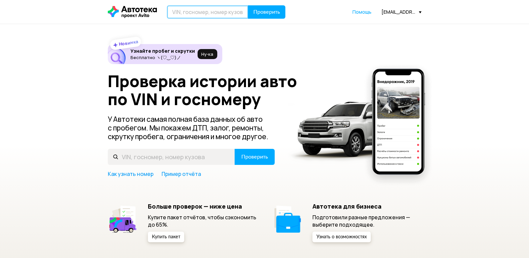
click at [179, 16] on input "text" at bounding box center [207, 11] width 81 height 13
type input "F"
type input "А094ОВ136"
click at [277, 14] on span "Проверить" at bounding box center [266, 11] width 27 height 5
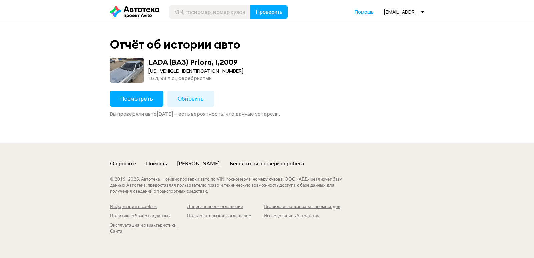
click at [192, 99] on span "Обновить" at bounding box center [191, 98] width 26 height 7
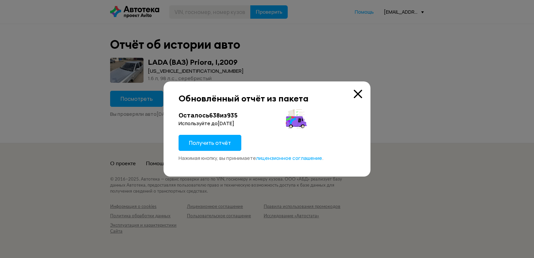
click at [213, 143] on span "Получить отчёт" at bounding box center [210, 142] width 42 height 7
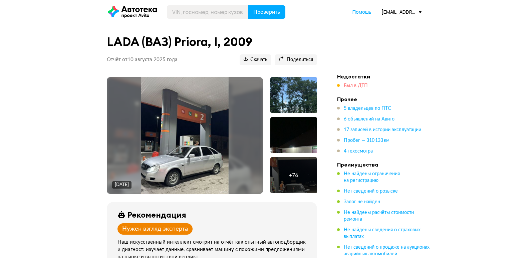
click at [357, 86] on span "Был в ДТП" at bounding box center [356, 85] width 24 height 5
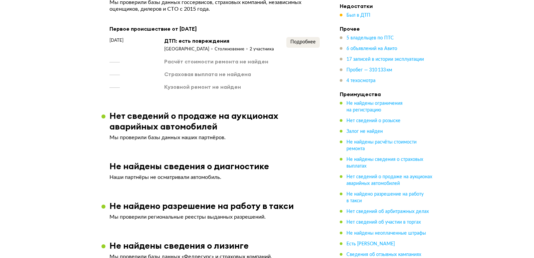
scroll to position [836, 0]
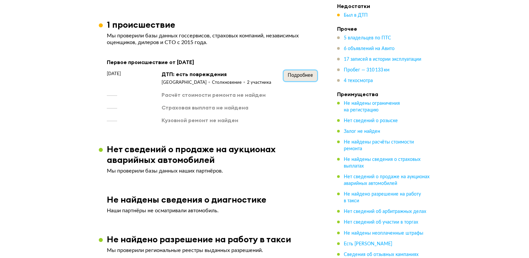
click at [303, 73] on span "Подробнее" at bounding box center [300, 75] width 25 height 5
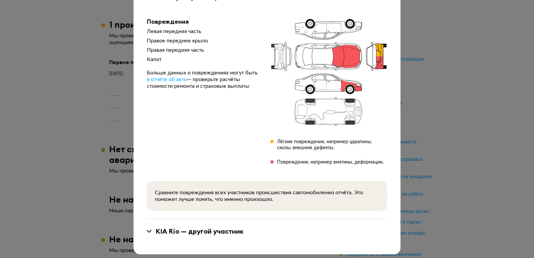
scroll to position [70, 0]
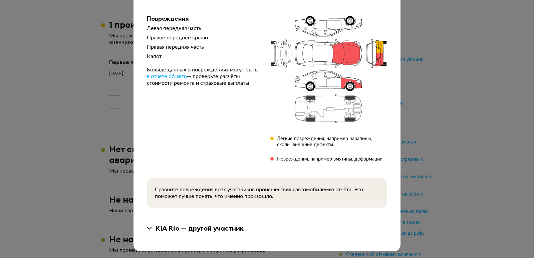
click at [231, 233] on div "[PERSON_NAME] — другой участник" at bounding box center [267, 228] width 240 height 25
click at [230, 228] on div "[PERSON_NAME] — другой участник" at bounding box center [200, 228] width 88 height 9
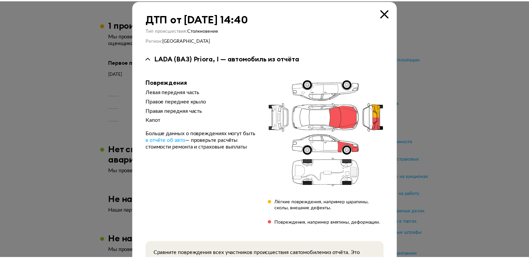
scroll to position [3, 0]
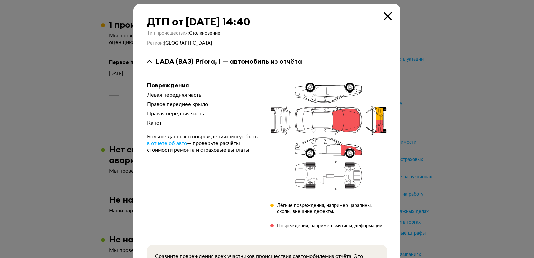
click at [387, 16] on icon at bounding box center [388, 16] width 8 height 8
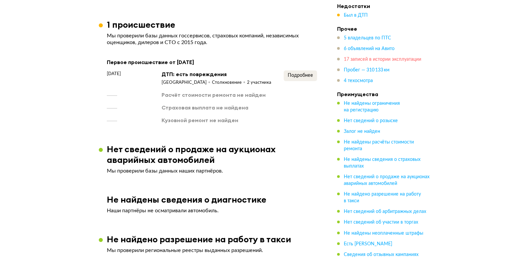
click at [380, 60] on span "17 записей в истории эксплуатации" at bounding box center [382, 59] width 77 height 5
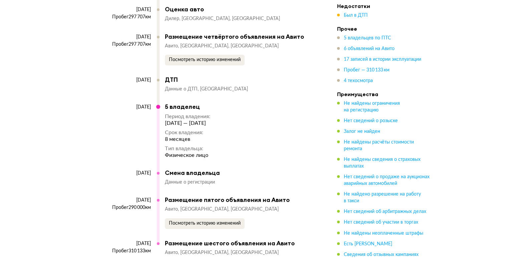
scroll to position [2834, 0]
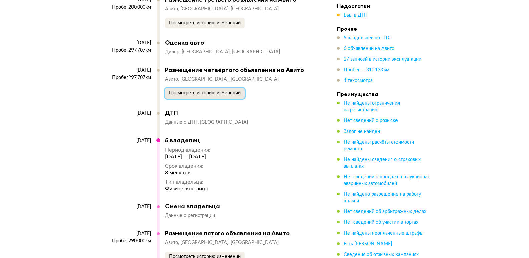
click at [233, 95] on span "Посмотреть историю изменений" at bounding box center [205, 93] width 72 height 5
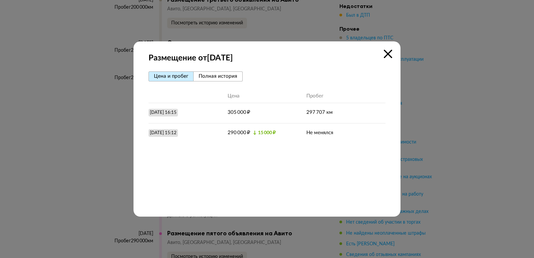
click at [386, 53] on icon at bounding box center [388, 54] width 8 height 8
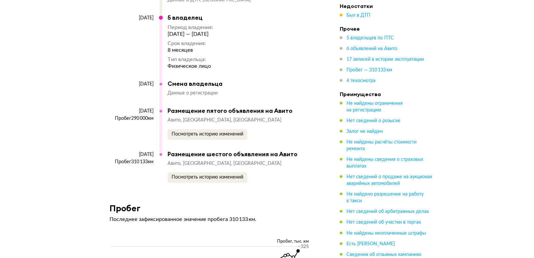
scroll to position [2967, 0]
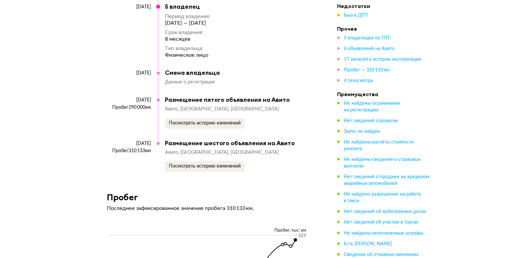
drag, startPoint x: 230, startPoint y: 134, endPoint x: 232, endPoint y: 129, distance: 5.5
click at [230, 133] on div "[DATE] Пробег 290 000 км Размещение пятого объявления на Авито Авито [GEOGRAPHI…" at bounding box center [209, 117] width 204 height 43
click at [233, 126] on span "Посмотреть историю изменений" at bounding box center [205, 123] width 72 height 5
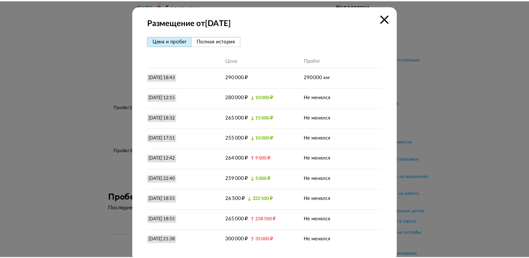
scroll to position [0, 0]
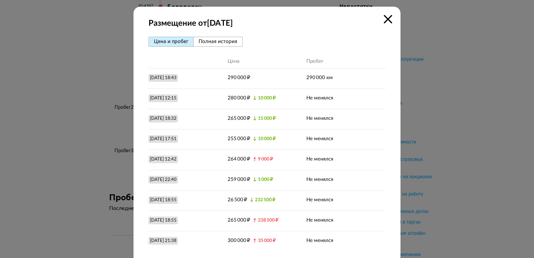
click at [385, 19] on icon at bounding box center [388, 19] width 8 height 8
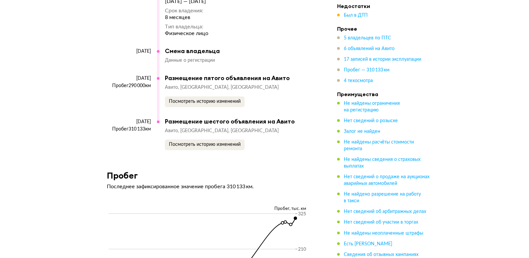
scroll to position [3001, 0]
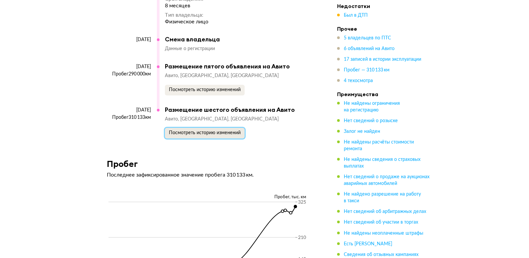
click at [219, 135] on span "Посмотреть историю изменений" at bounding box center [205, 133] width 72 height 5
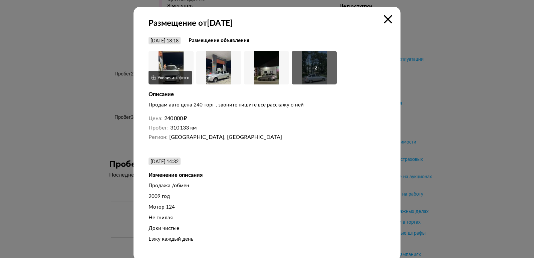
click at [167, 71] on button "Увеличить фото" at bounding box center [170, 77] width 43 height 13
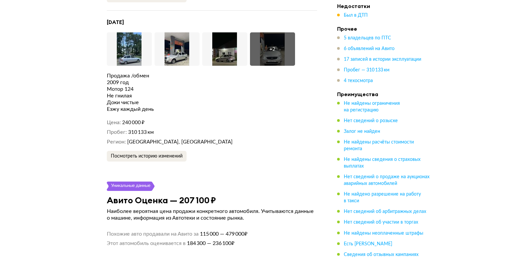
scroll to position [1966, 0]
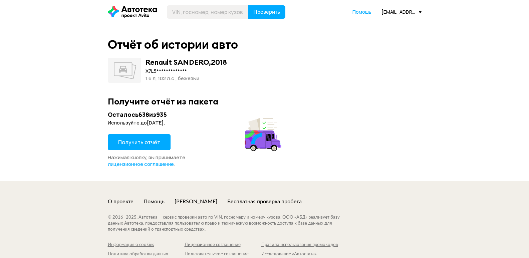
click at [152, 140] on span "Получить отчёт" at bounding box center [139, 142] width 42 height 7
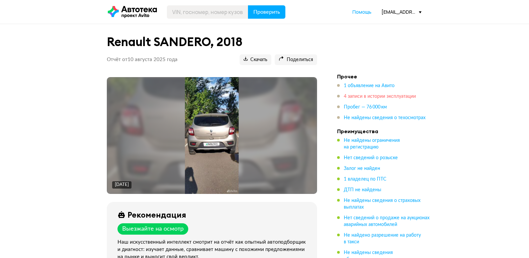
click at [407, 97] on span "4 записи в истории эксплуатации" at bounding box center [380, 96] width 72 height 5
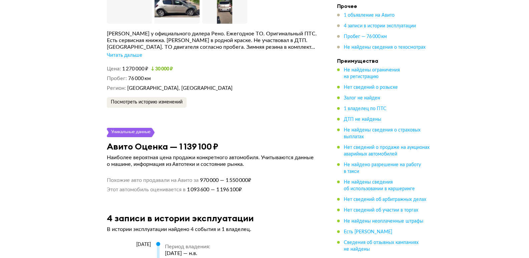
scroll to position [1052, 0]
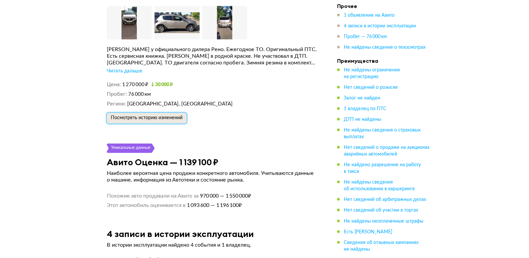
click at [171, 120] on span "Посмотреть историю изменений" at bounding box center [147, 118] width 72 height 5
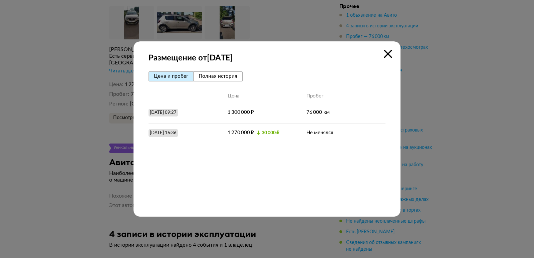
click at [389, 54] on icon at bounding box center [388, 54] width 8 height 8
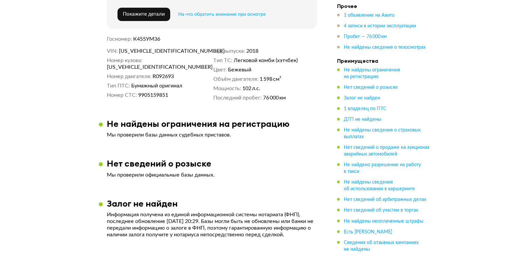
scroll to position [418, 0]
